Goal: Task Accomplishment & Management: Manage account settings

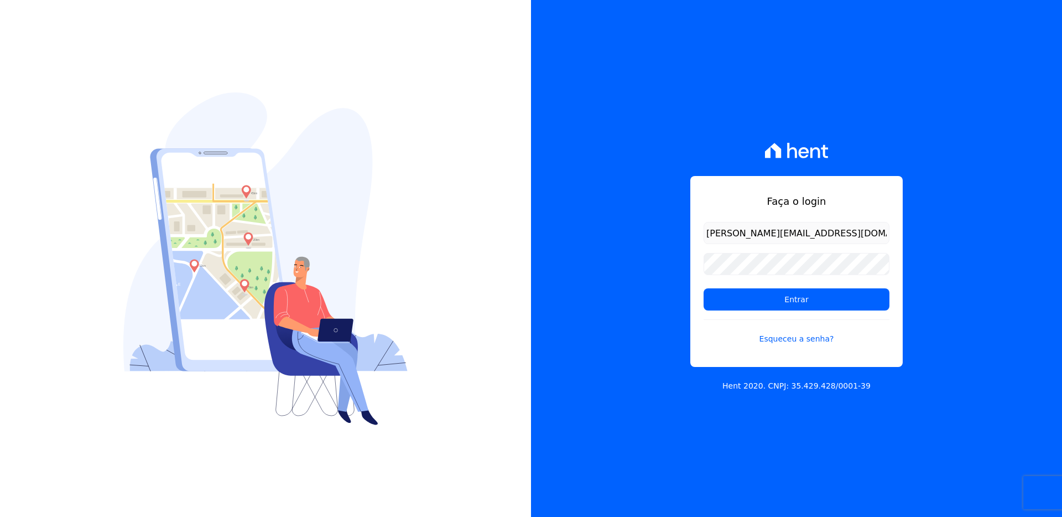
type input "[PERSON_NAME][EMAIL_ADDRESS][DOMAIN_NAME]"
click at [703, 288] on input "Entrar" at bounding box center [796, 299] width 186 height 22
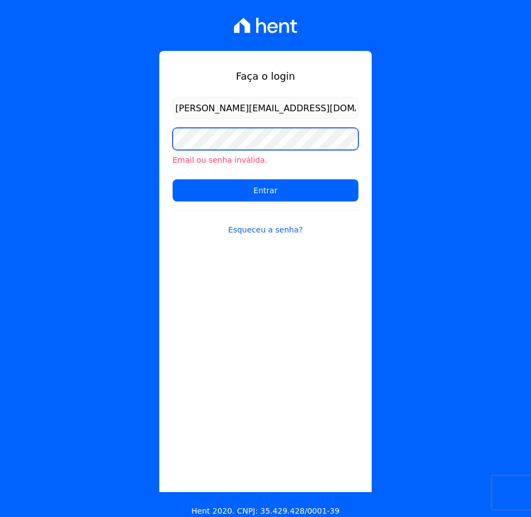
click at [173, 179] on input "Entrar" at bounding box center [266, 190] width 186 height 22
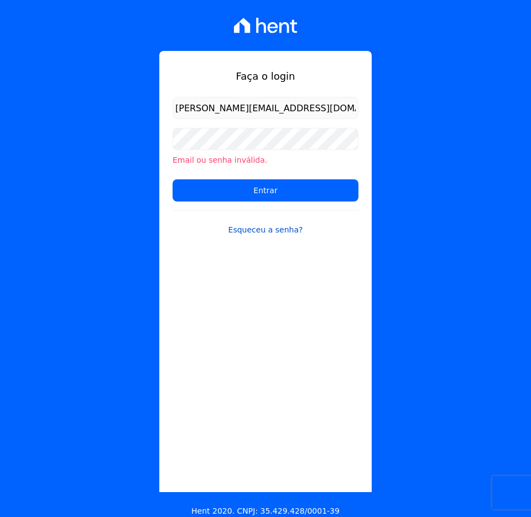
click at [274, 231] on link "Esqueceu a senha?" at bounding box center [266, 222] width 186 height 25
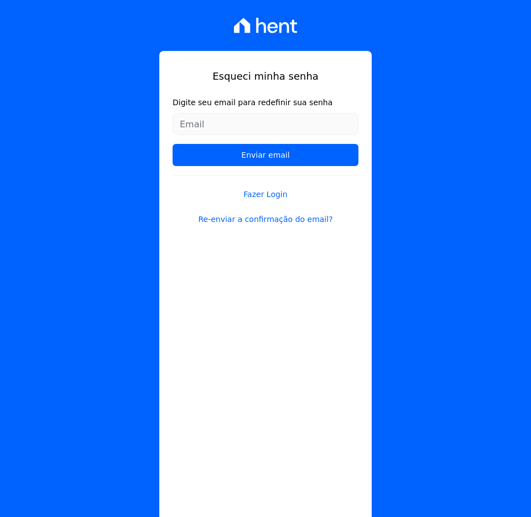
click at [253, 128] on input "Digite seu email para redefinir sua senha" at bounding box center [266, 124] width 186 height 22
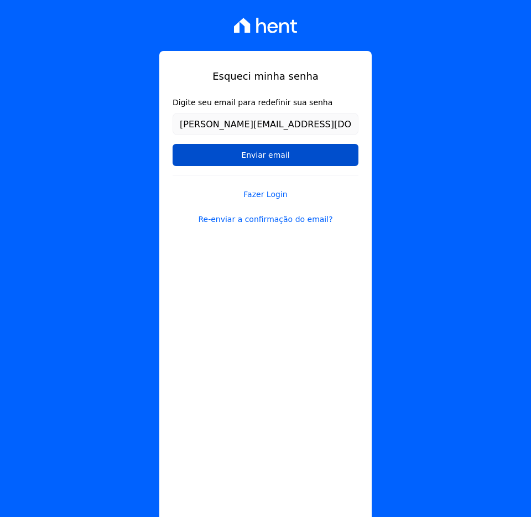
type input "[PERSON_NAME][EMAIL_ADDRESS][DOMAIN_NAME]"
click at [280, 157] on input "Enviar email" at bounding box center [266, 155] width 186 height 22
click at [269, 156] on input "Enviar email" at bounding box center [266, 155] width 186 height 22
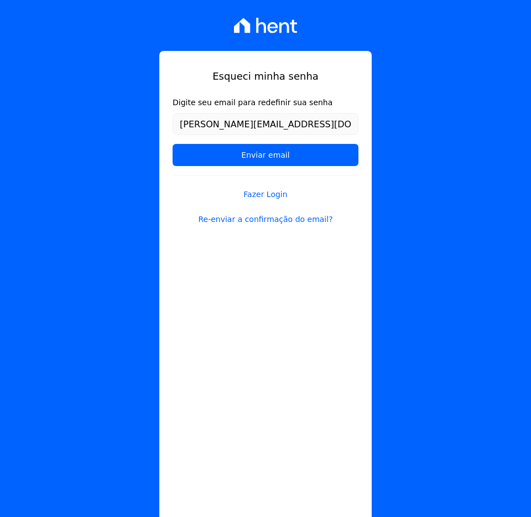
click at [442, 142] on div "Esqueci minha senha Digite seu email para redefinir sua senha rafael.cgid@gmail…" at bounding box center [265, 258] width 531 height 517
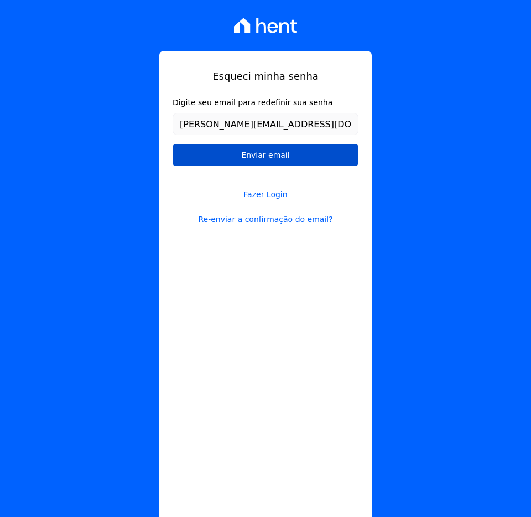
click at [284, 147] on input "Enviar email" at bounding box center [266, 155] width 186 height 22
click at [194, 154] on input "Enviar email" at bounding box center [266, 155] width 186 height 22
click at [288, 157] on input "Enviar email" at bounding box center [266, 155] width 186 height 22
click at [288, 156] on input "Enviar email" at bounding box center [266, 155] width 186 height 22
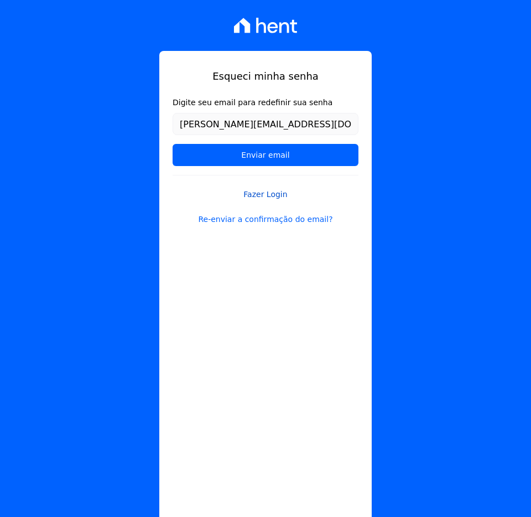
click at [280, 194] on link "Fazer Login" at bounding box center [266, 187] width 186 height 25
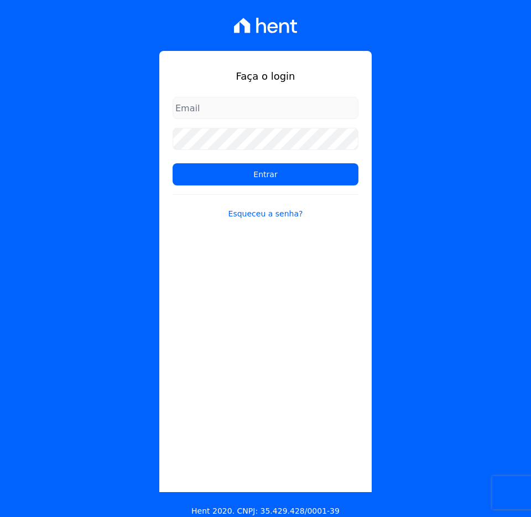
click at [248, 114] on input "email" at bounding box center [266, 108] width 186 height 22
type input "[PERSON_NAME][EMAIL_ADDRESS][DOMAIN_NAME]"
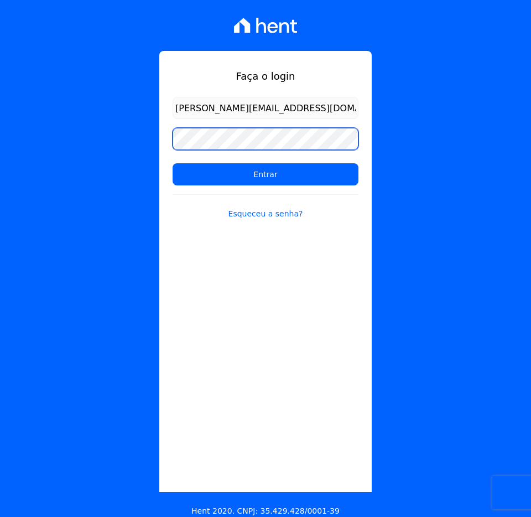
click at [173, 163] on input "Entrar" at bounding box center [266, 174] width 186 height 22
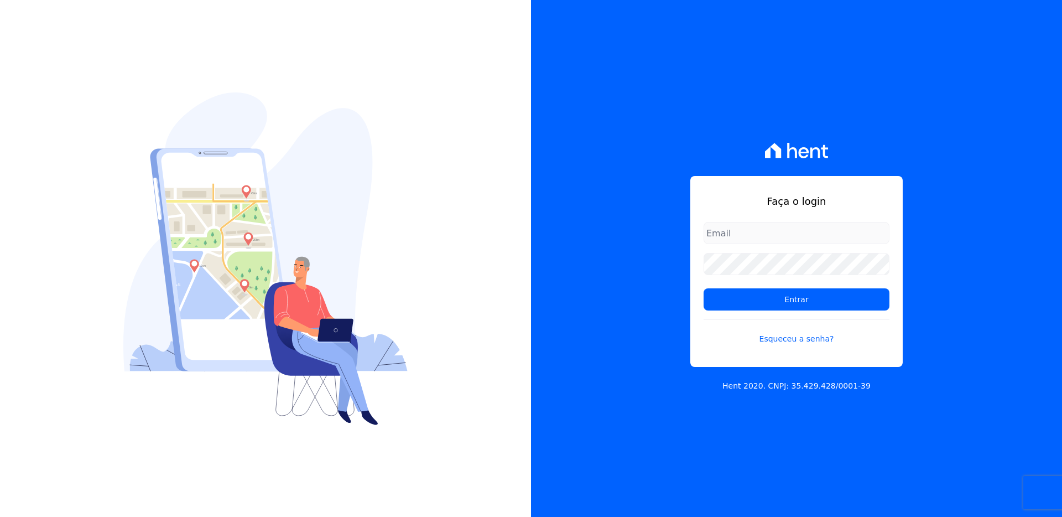
click at [761, 239] on input "email" at bounding box center [796, 233] width 186 height 22
type input "[PERSON_NAME][EMAIL_ADDRESS][DOMAIN_NAME]"
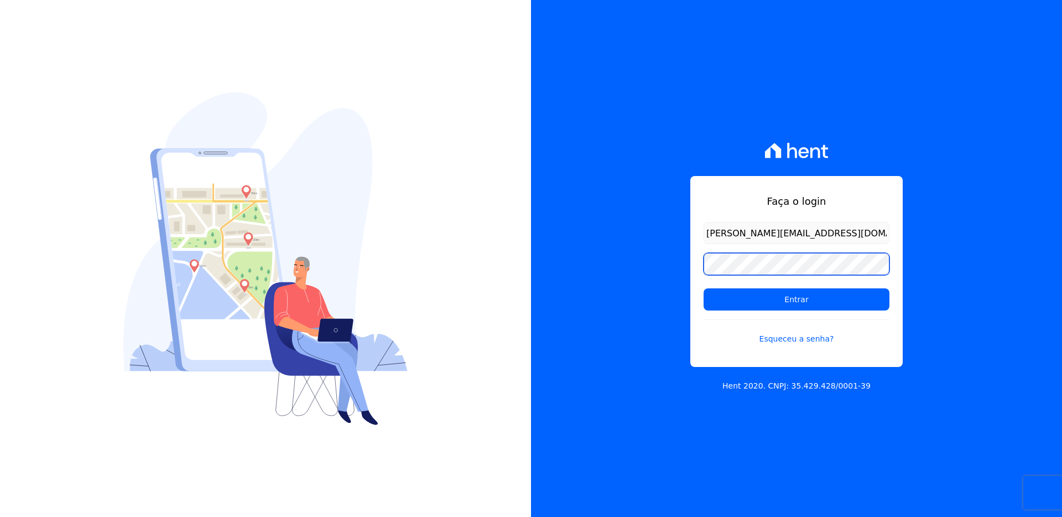
click at [703, 288] on input "Entrar" at bounding box center [796, 299] width 186 height 22
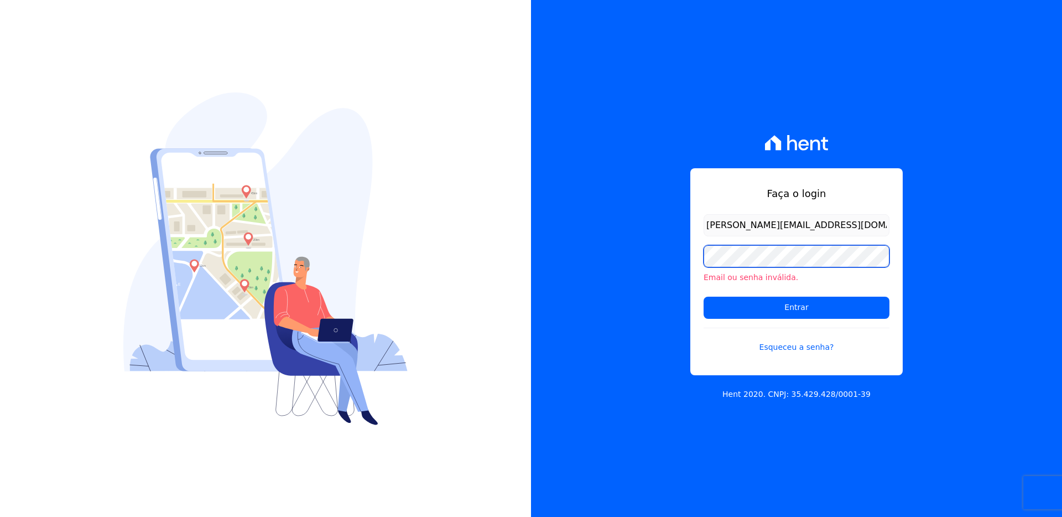
click at [703, 296] on input "Entrar" at bounding box center [796, 307] width 186 height 22
